Goal: Information Seeking & Learning: Learn about a topic

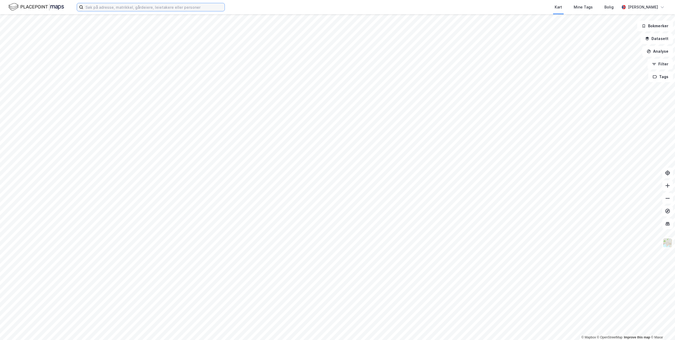
click at [150, 8] on input at bounding box center [153, 7] width 141 height 8
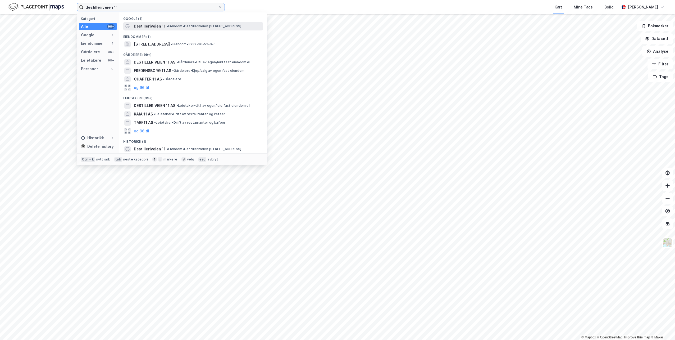
type input "destilleriveien 11"
click at [155, 22] on div "Destilleriveien 11 • Eiendom • [STREET_ADDRESS]" at bounding box center [193, 26] width 140 height 8
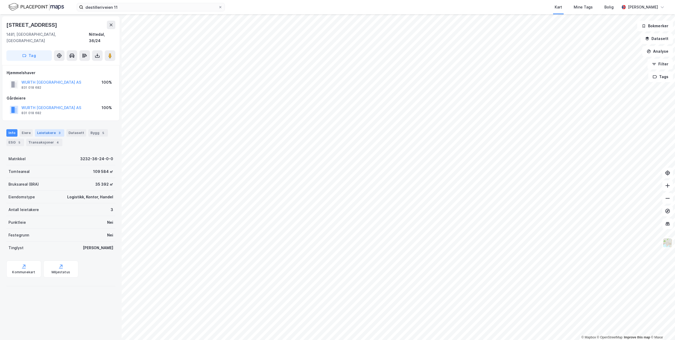
click at [52, 129] on div "Leietakere 3" at bounding box center [49, 132] width 29 height 7
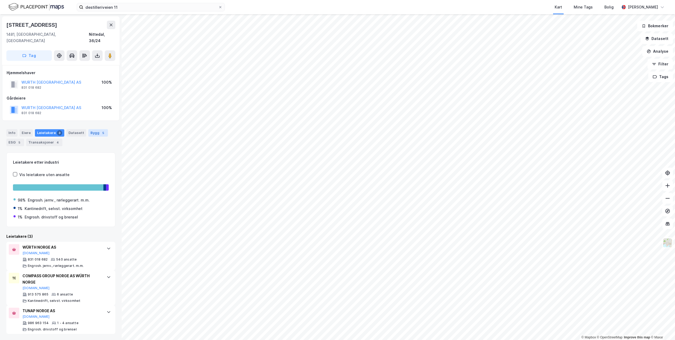
click at [88, 129] on div "Bygg 5" at bounding box center [98, 132] width 20 height 7
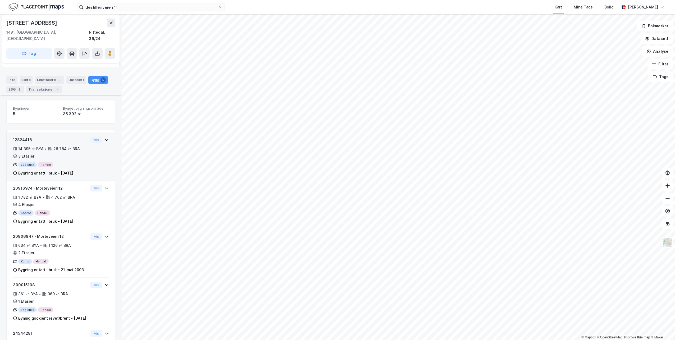
scroll to position [102, 0]
